Goal: Information Seeking & Learning: Learn about a topic

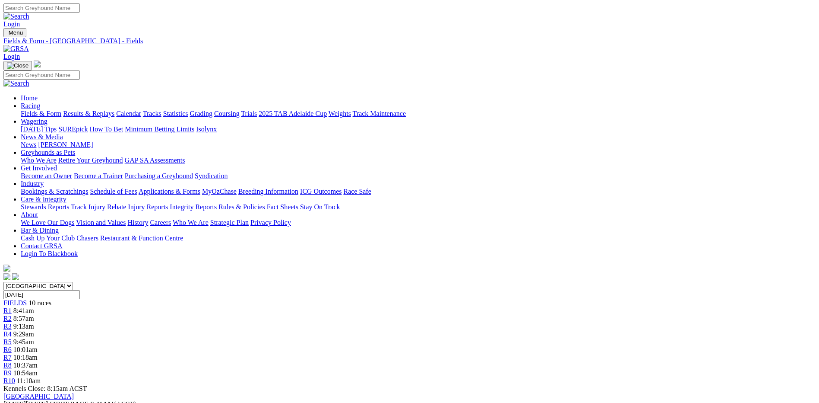
click at [212, 110] on link "Grading" at bounding box center [201, 113] width 22 height 7
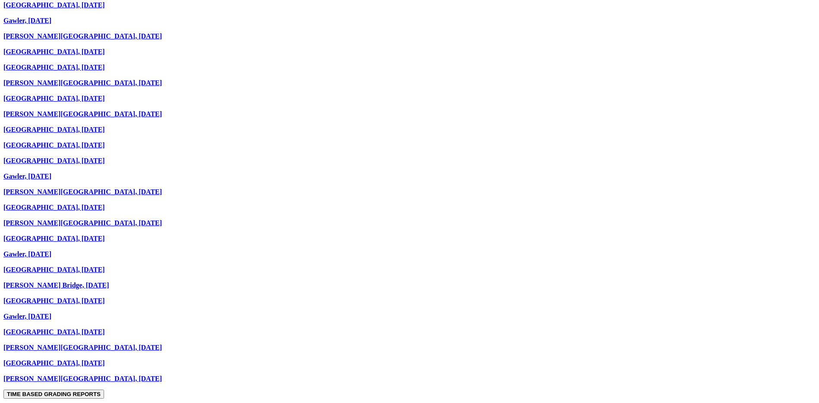
scroll to position [648, 0]
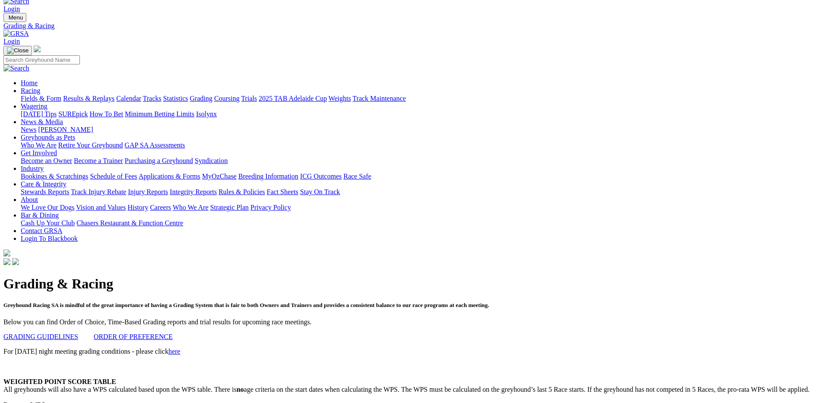
scroll to position [0, 0]
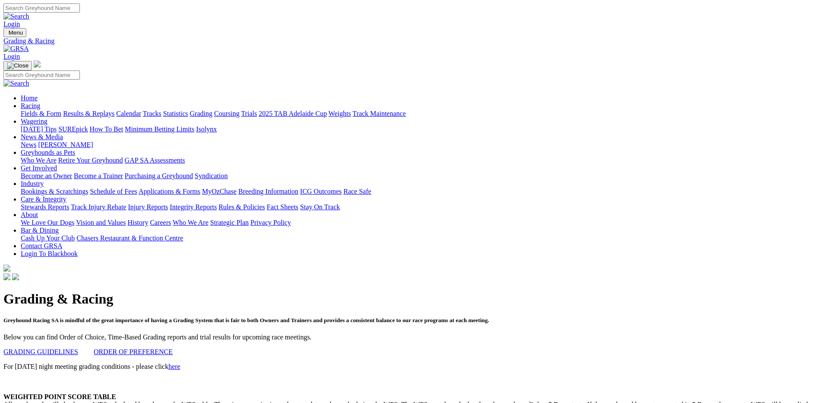
click at [114, 110] on link "Results & Replays" at bounding box center [88, 113] width 51 height 7
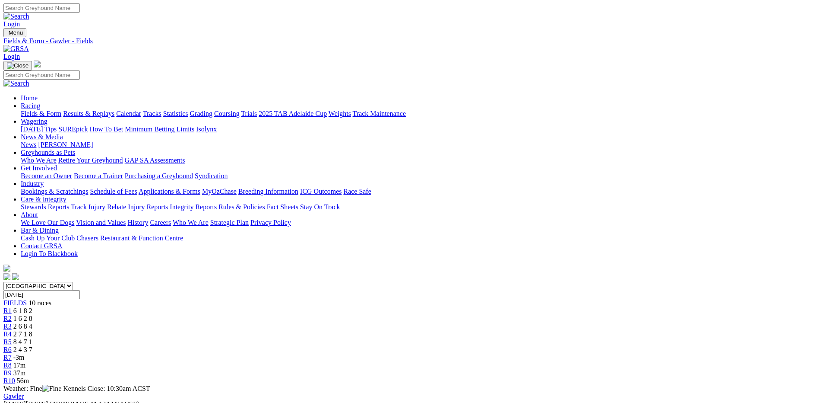
click at [12, 307] on link "R1" at bounding box center [7, 310] width 8 height 7
click at [278, 314] on div "R2 1 6 2 8" at bounding box center [409, 318] width 812 height 8
click at [32, 322] on span "2 6 8 4" at bounding box center [22, 325] width 19 height 7
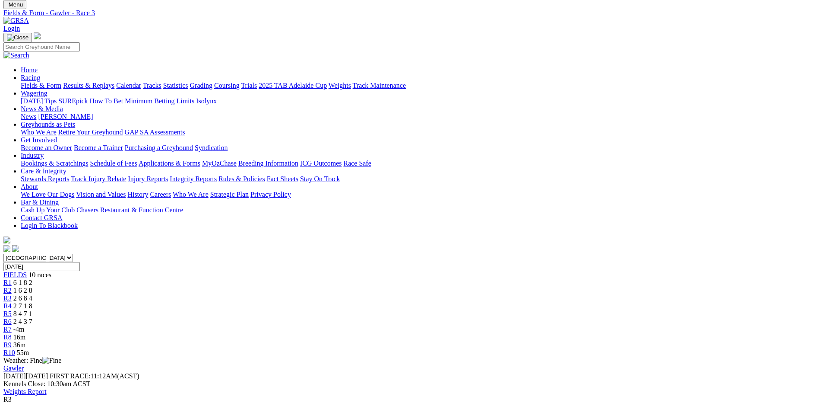
scroll to position [43, 0]
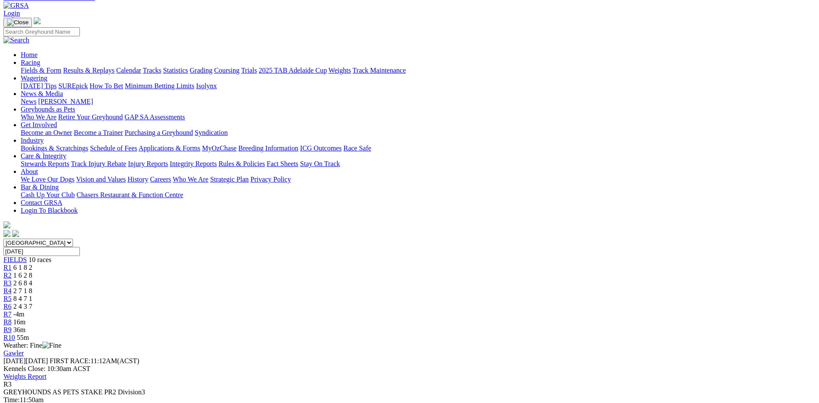
click at [12, 287] on span "R4" at bounding box center [7, 290] width 8 height 7
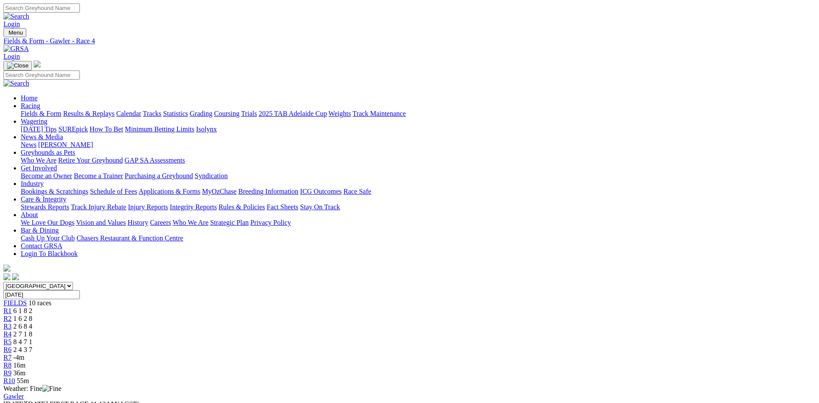
click at [80, 290] on input "[DATE]" at bounding box center [41, 294] width 76 height 9
type input "Today, 24 Sep 2025"
click at [32, 338] on span "8 4 7 1" at bounding box center [22, 341] width 19 height 7
click at [32, 346] on span "2 4 3 7" at bounding box center [22, 349] width 19 height 7
